Goal: Information Seeking & Learning: Learn about a topic

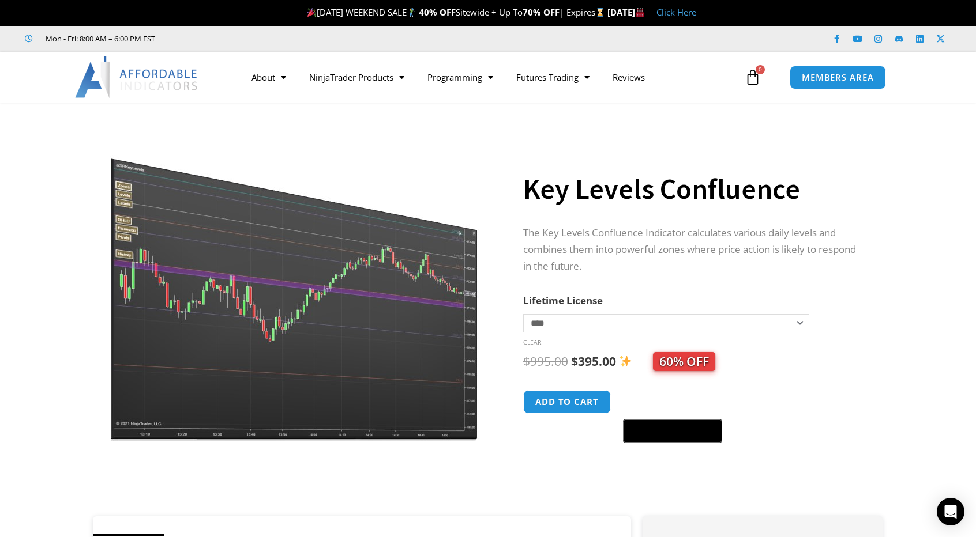
click at [368, 348] on img at bounding box center [295, 282] width 371 height 319
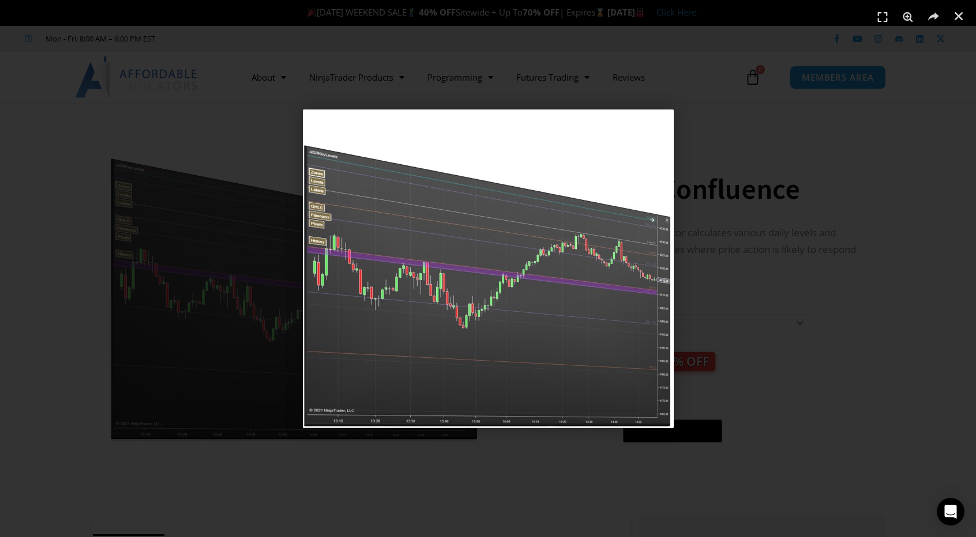
click at [928, 65] on div "1 / 1" at bounding box center [487, 268] width 895 height 457
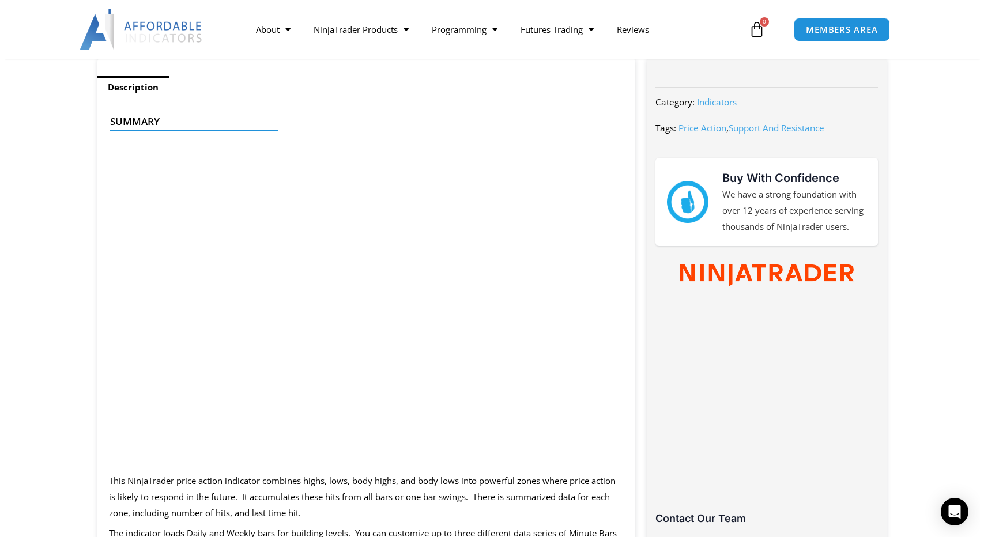
scroll to position [461, 0]
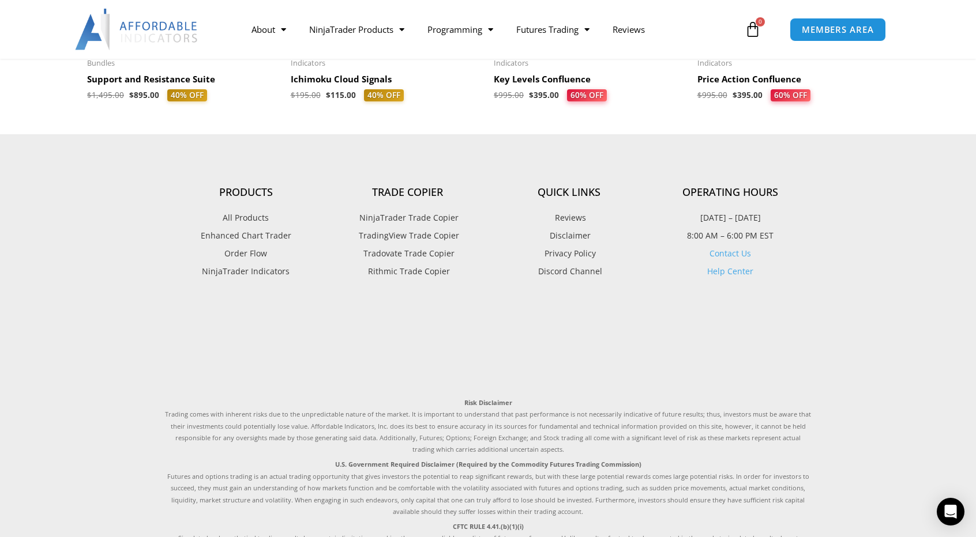
scroll to position [1903, 0]
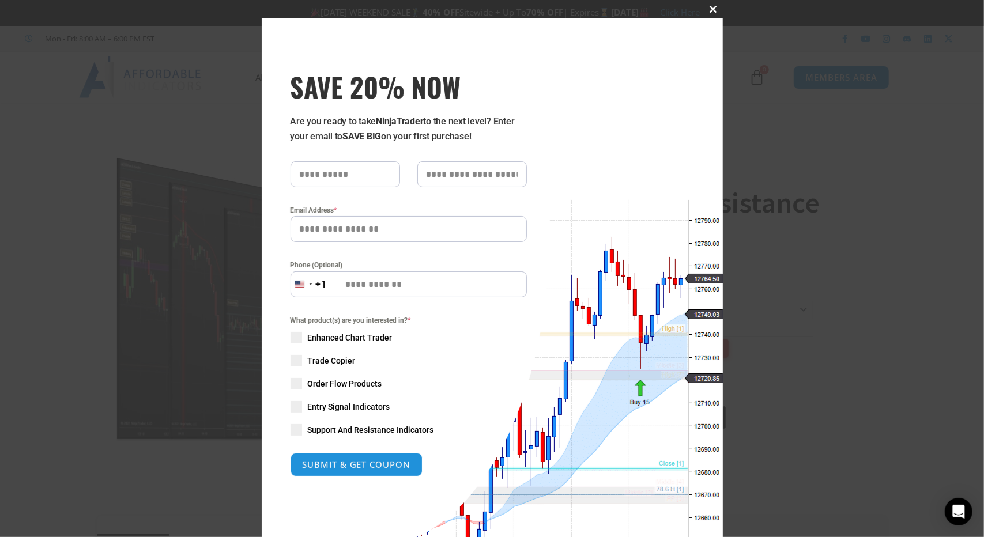
click at [706, 6] on span at bounding box center [714, 9] width 18 height 7
